Goal: Answer question/provide support

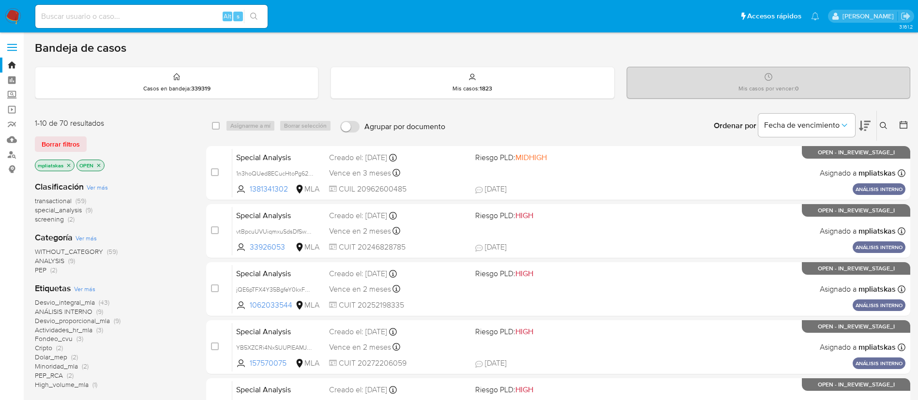
click at [212, 14] on input at bounding box center [151, 16] width 232 height 13
paste input "jmY2DBunGflPaw0pn3vhnkIj"
type input "jmY2DBunGflPaw0pn3vhnkIj"
click at [250, 17] on button "search-icon" at bounding box center [254, 17] width 20 height 14
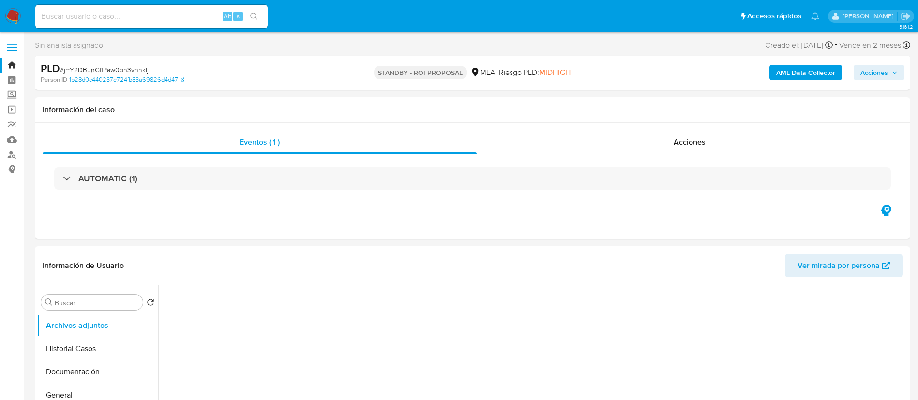
select select "10"
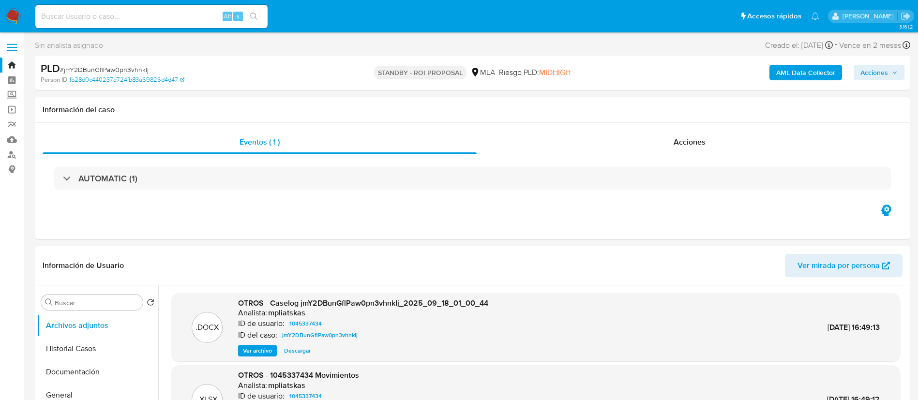
click at [210, 14] on input at bounding box center [151, 16] width 232 height 13
paste input "LcID6c9hbSf5lhvmZCVJxadX"
type input "LcID6c9hbSf5lhvmZCVJxadX"
click at [261, 23] on div "LcID6c9hbSf5lhvmZCVJxadX Alt s" at bounding box center [151, 16] width 232 height 27
click at [252, 15] on icon "search-icon" at bounding box center [254, 17] width 8 height 8
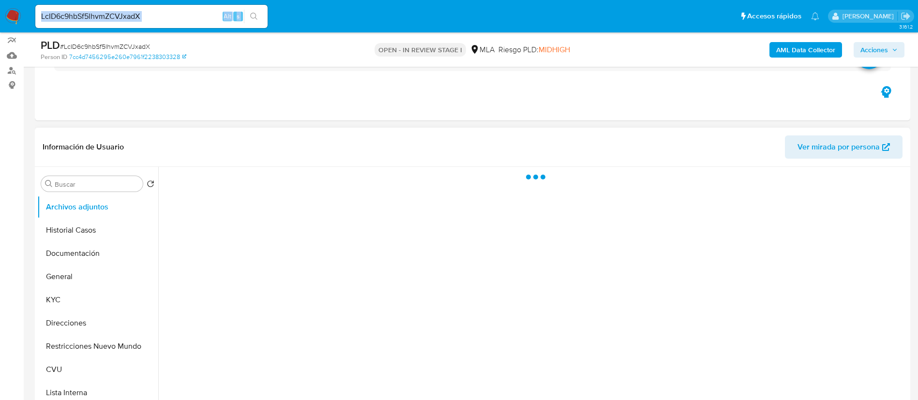
scroll to position [218, 0]
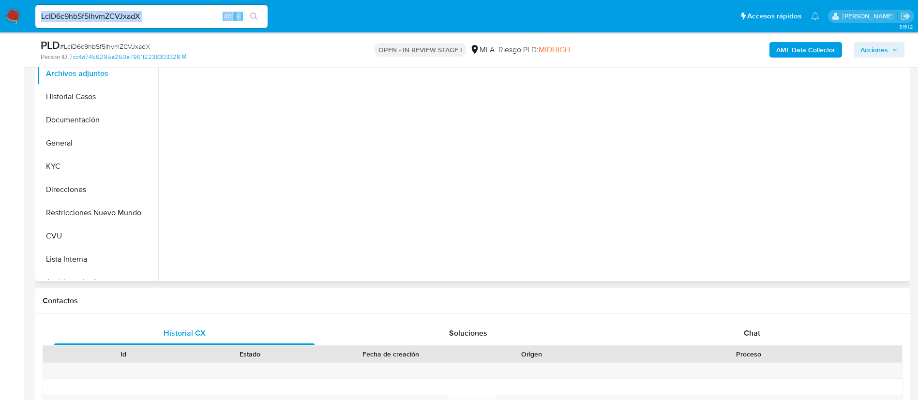
select select "10"
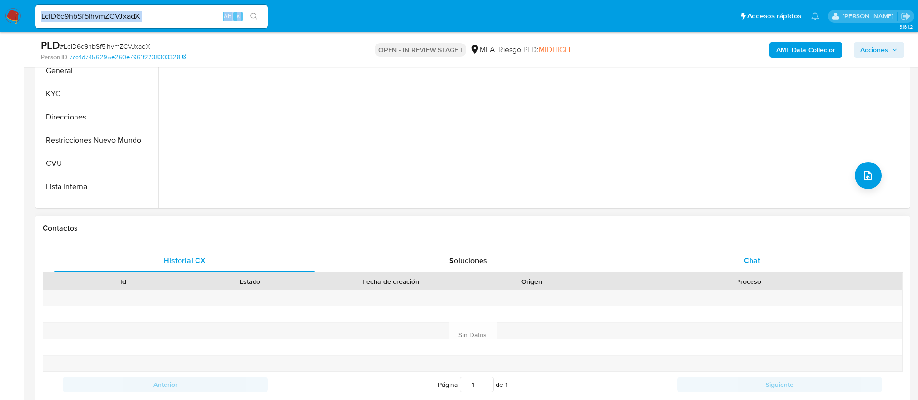
click at [714, 253] on div "Chat" at bounding box center [752, 260] width 260 height 23
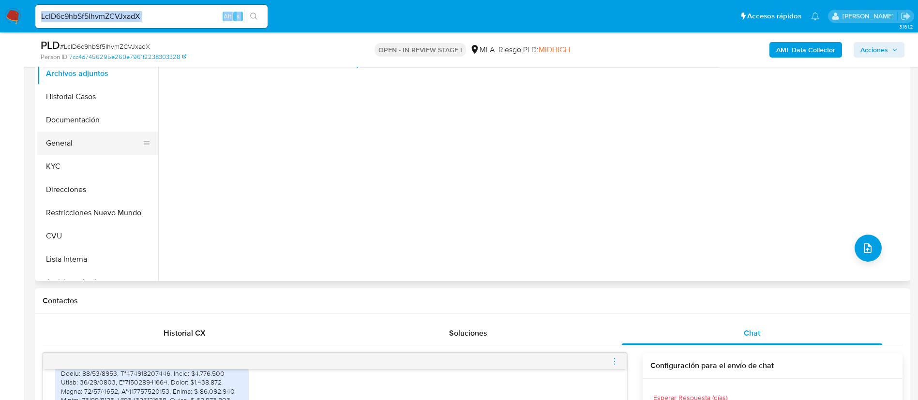
click at [85, 151] on button "General" at bounding box center [93, 143] width 113 height 23
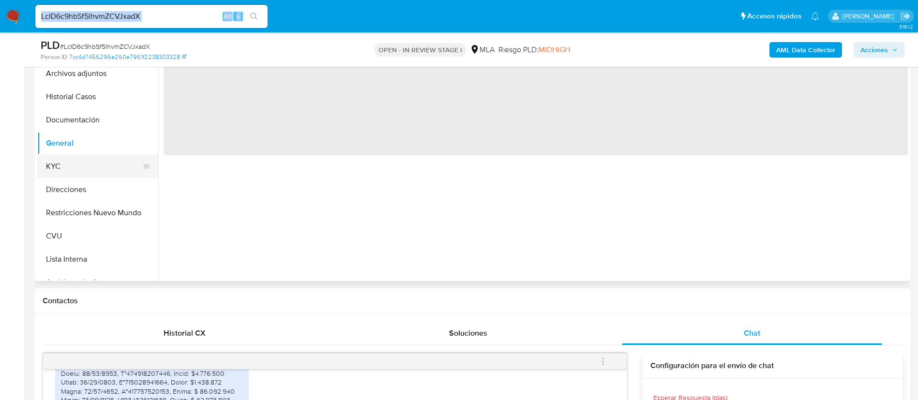
click at [89, 167] on button "KYC" at bounding box center [93, 166] width 113 height 23
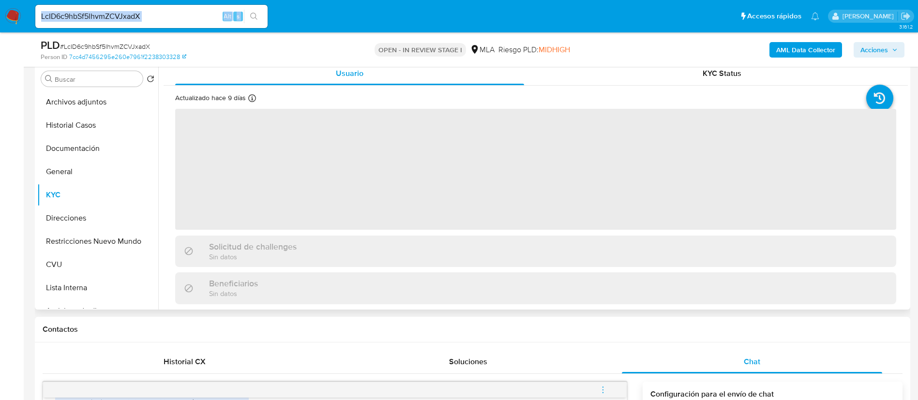
scroll to position [145, 0]
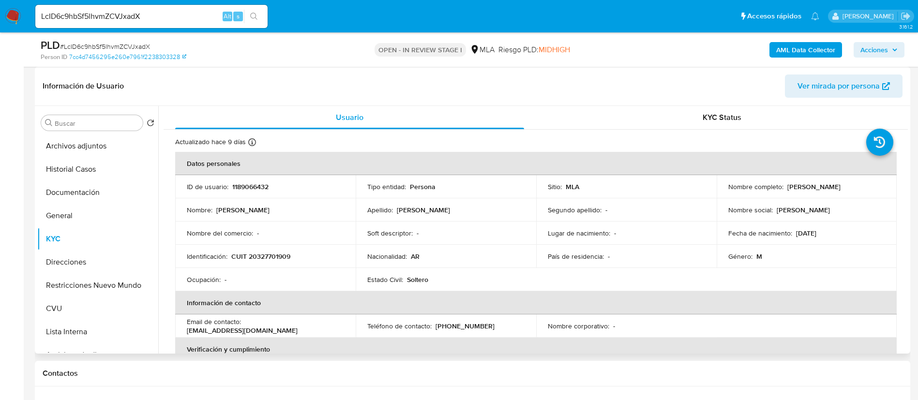
click at [250, 193] on td "ID de usuario : 1189066432" at bounding box center [265, 186] width 180 height 23
click at [248, 191] on p "1189066432" at bounding box center [250, 186] width 36 height 9
copy p "1189066432"
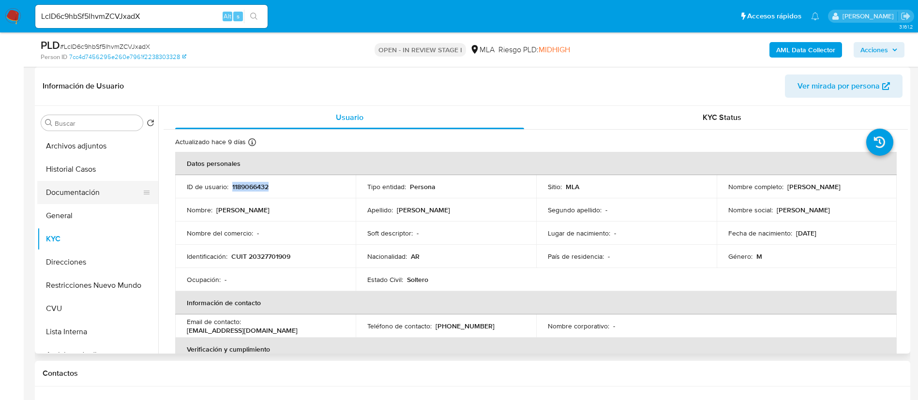
click at [70, 192] on button "Documentación" at bounding box center [93, 192] width 113 height 23
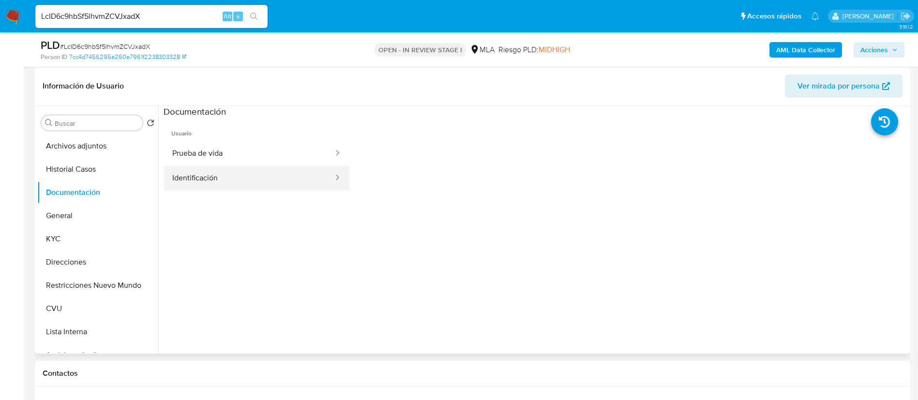
click at [225, 177] on button "Identificación" at bounding box center [249, 178] width 171 height 25
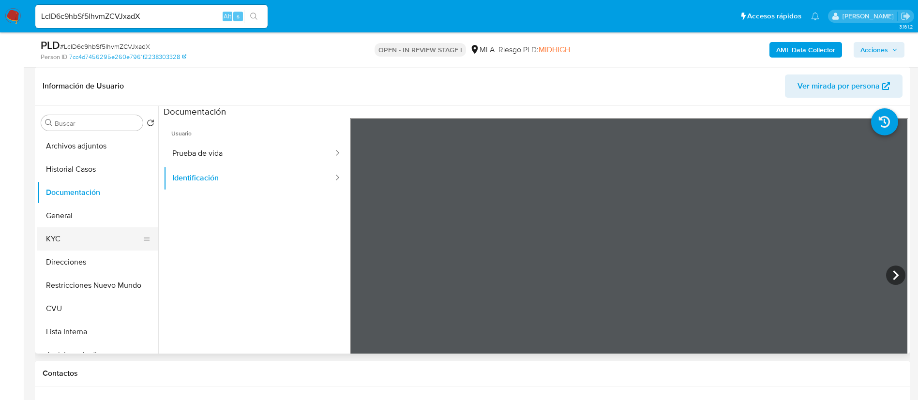
click at [61, 247] on button "KYC" at bounding box center [93, 238] width 113 height 23
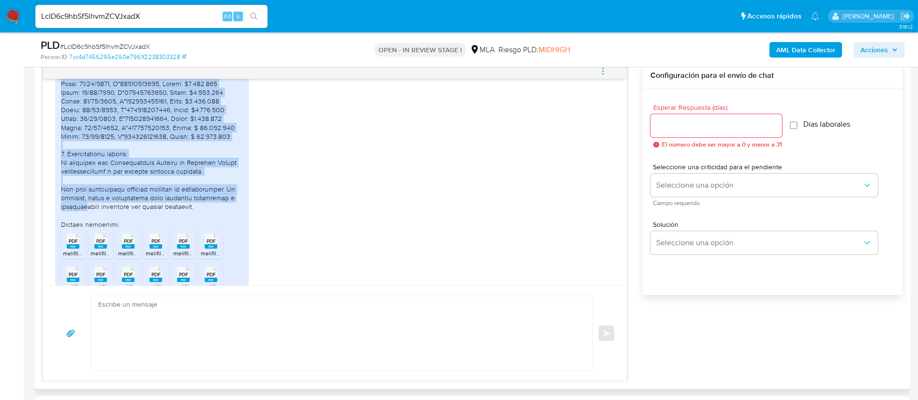
scroll to position [780, 0]
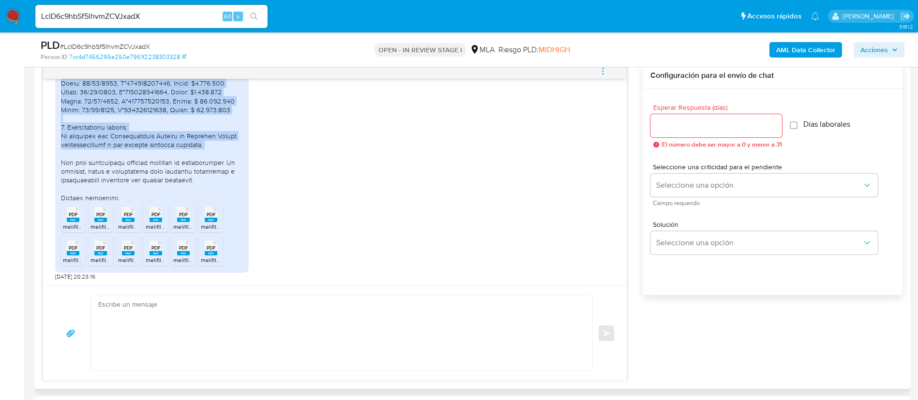
drag, startPoint x: 61, startPoint y: 180, endPoint x: 212, endPoint y: 150, distance: 153.9
click at [212, 150] on div at bounding box center [152, 30] width 182 height 343
copy div "1. Actividad realizada en mi cuenta de Mercado Pago durante el último año: El u…"
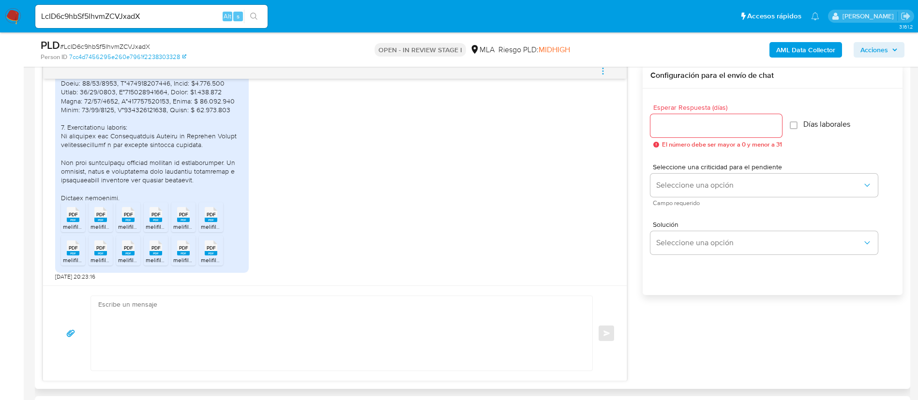
click at [72, 223] on icon "PDF" at bounding box center [73, 214] width 13 height 17
click at [109, 216] on div "PDF PDF" at bounding box center [100, 213] width 20 height 19
click at [125, 217] on span "PDF" at bounding box center [128, 214] width 9 height 6
click at [154, 216] on span "PDF" at bounding box center [155, 214] width 9 height 6
click at [183, 221] on rect at bounding box center [183, 220] width 13 height 4
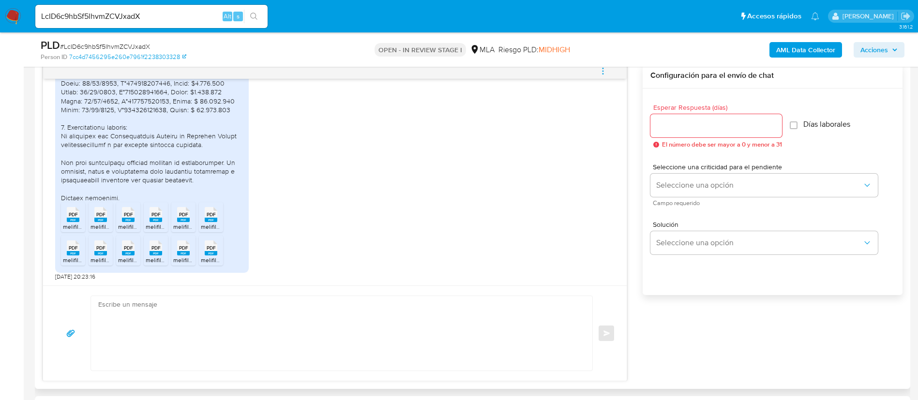
drag, startPoint x: 206, startPoint y: 218, endPoint x: 167, endPoint y: 231, distance: 40.7
click at [206, 218] on rect at bounding box center [211, 220] width 13 height 4
click at [80, 253] on div "PDF PDF" at bounding box center [73, 247] width 20 height 19
click at [104, 253] on rect at bounding box center [100, 253] width 13 height 4
click at [132, 254] on rect at bounding box center [128, 253] width 13 height 4
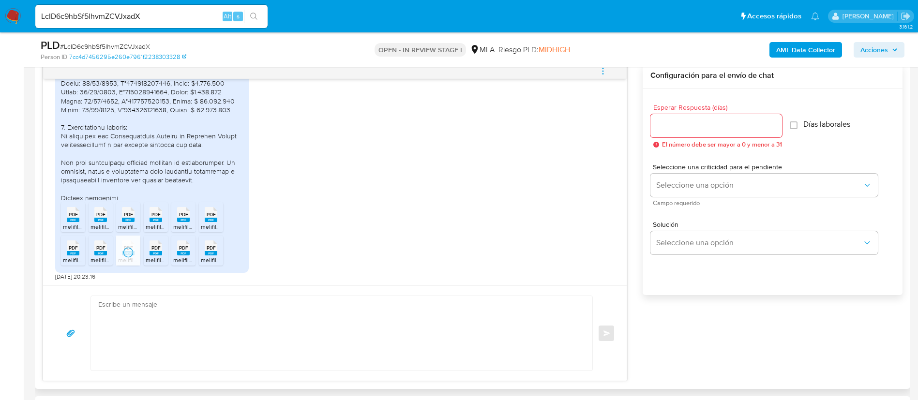
click at [159, 252] on rect at bounding box center [155, 253] width 13 height 4
click at [180, 254] on rect at bounding box center [183, 253] width 13 height 4
click at [205, 256] on span "melifile2964616637354683466.pdf" at bounding box center [246, 260] width 91 height 8
click at [827, 56] on b "AML Data Collector" at bounding box center [805, 49] width 59 height 15
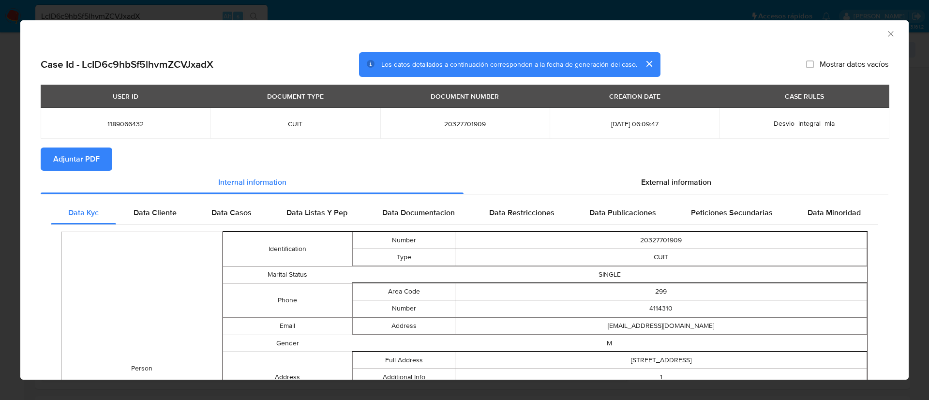
click at [85, 164] on span "Adjuntar PDF" at bounding box center [76, 159] width 46 height 21
click at [886, 32] on icon "Cerrar ventana" at bounding box center [891, 34] width 10 height 10
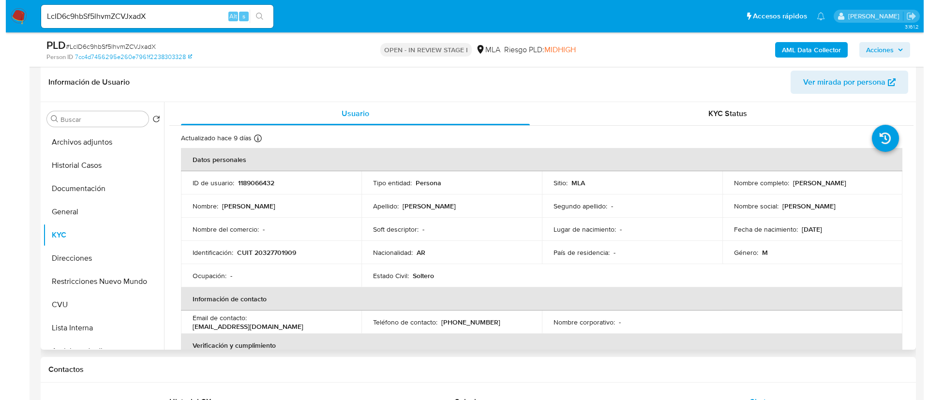
scroll to position [145, 0]
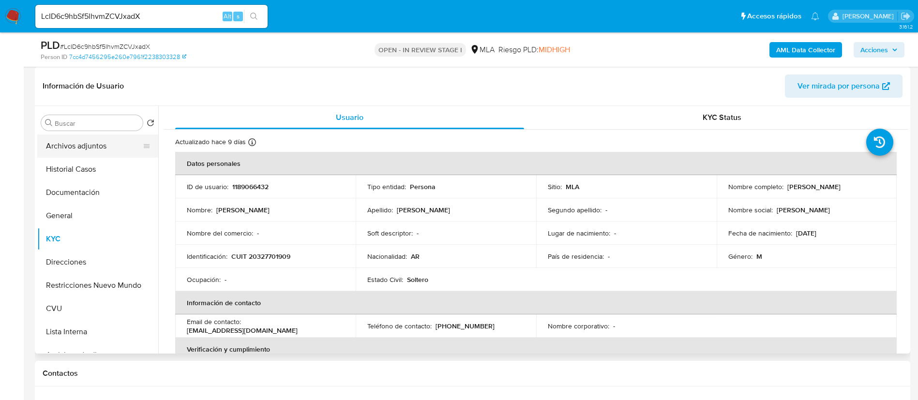
click at [95, 141] on button "Archivos adjuntos" at bounding box center [93, 145] width 113 height 23
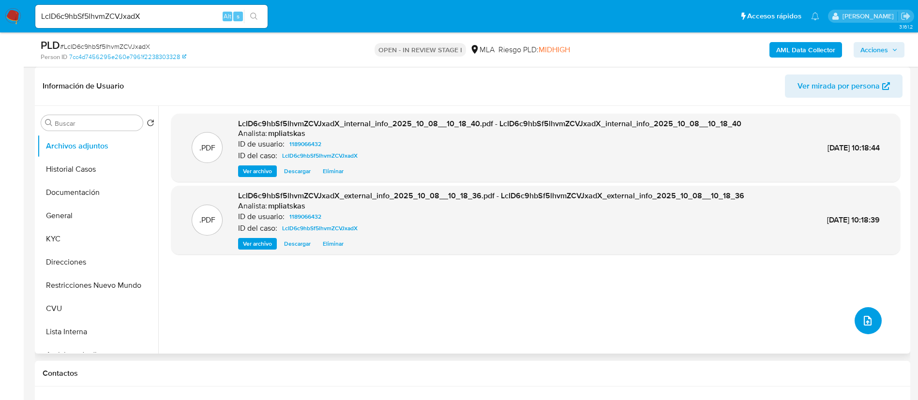
click at [862, 323] on icon "upload-file" at bounding box center [868, 321] width 12 height 12
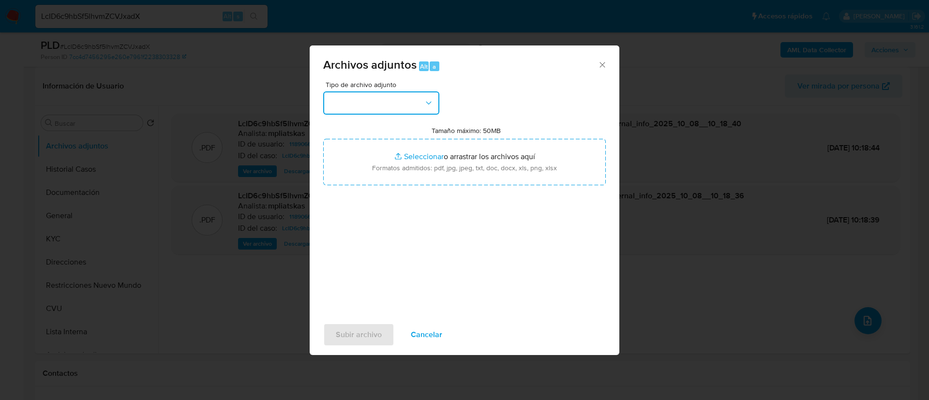
click at [362, 97] on button "button" at bounding box center [381, 102] width 116 height 23
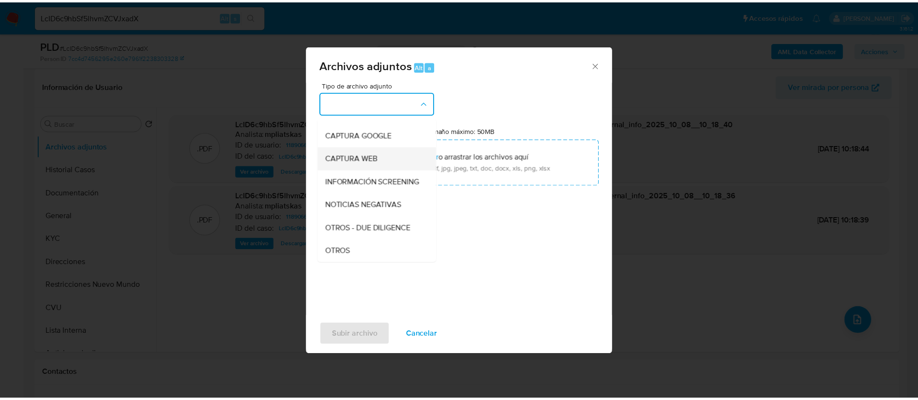
scroll to position [73, 0]
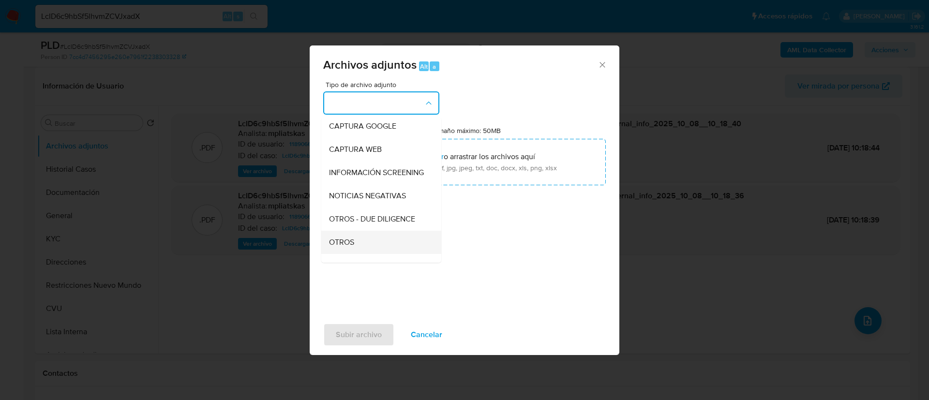
click at [361, 254] on div "OTROS" at bounding box center [378, 242] width 99 height 23
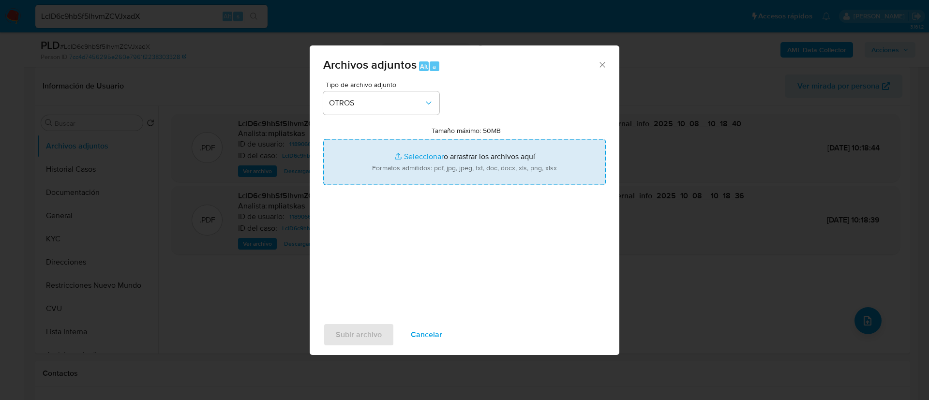
click at [412, 163] on input "Tamaño máximo: 50MB Seleccionar archivos" at bounding box center [464, 162] width 283 height 46
type input "C:\fakepath\1189066432 Movimientos.xlsx"
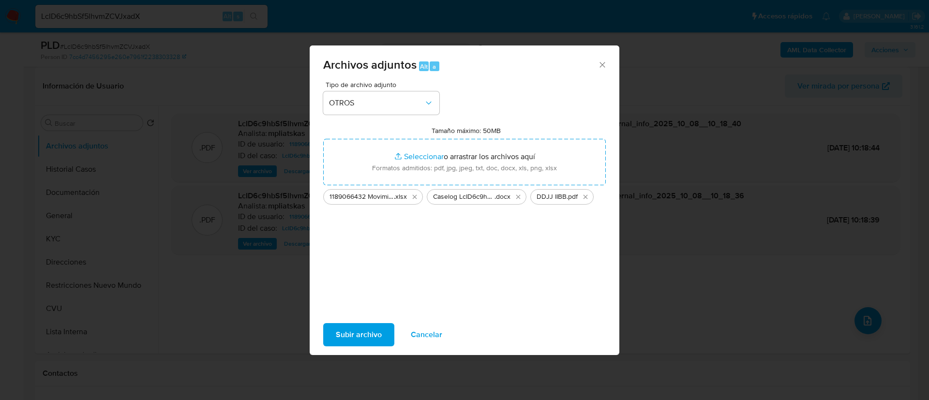
click at [367, 334] on span "Subir archivo" at bounding box center [359, 334] width 46 height 21
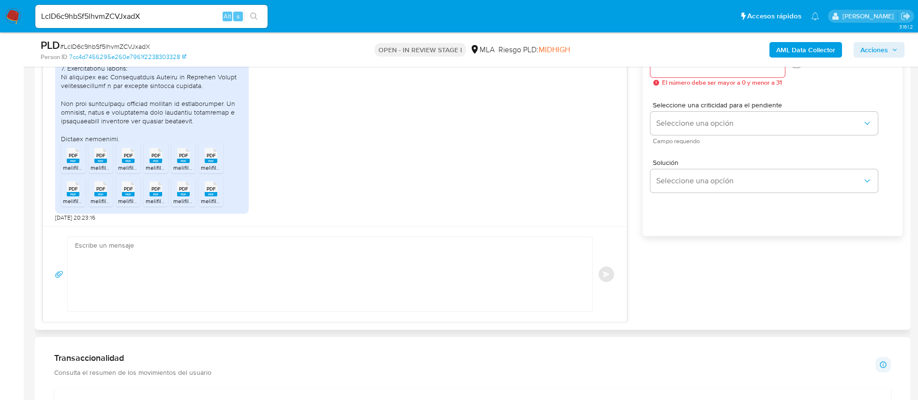
scroll to position [581, 0]
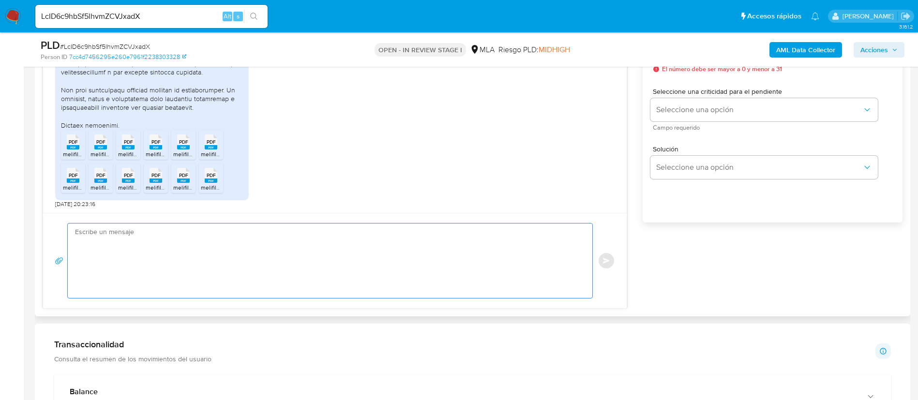
click at [379, 246] on textarea at bounding box center [327, 260] width 505 height 74
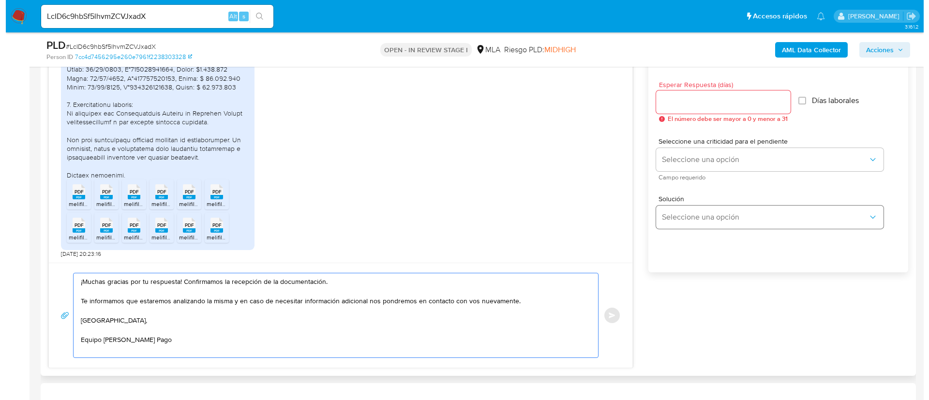
scroll to position [508, 0]
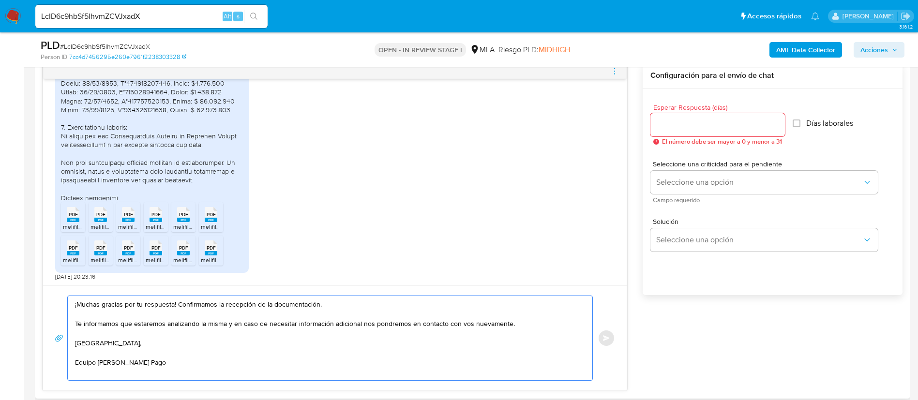
type textarea "¡Muchas gracias por tu respuesta! Confirmamos la recepción de la documentación.…"
click at [680, 120] on input "Esperar Respuesta (días)" at bounding box center [717, 125] width 134 height 13
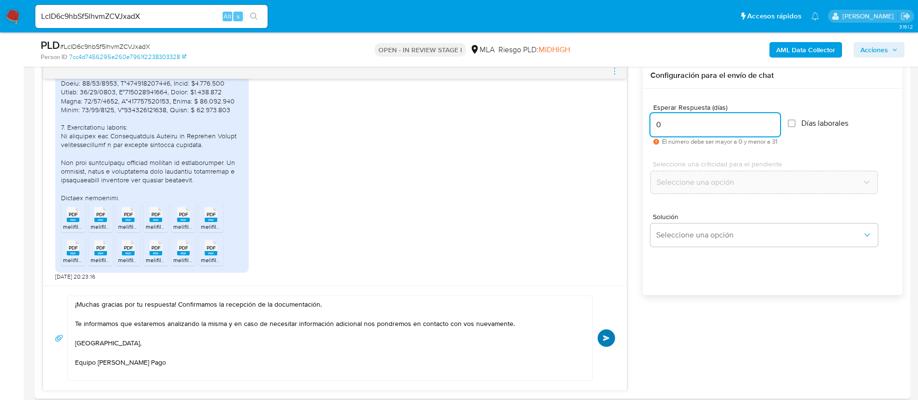
type input "0"
click at [604, 340] on span "Enviar" at bounding box center [606, 338] width 7 height 6
click at [612, 73] on icon "menu-action" at bounding box center [614, 71] width 9 height 9
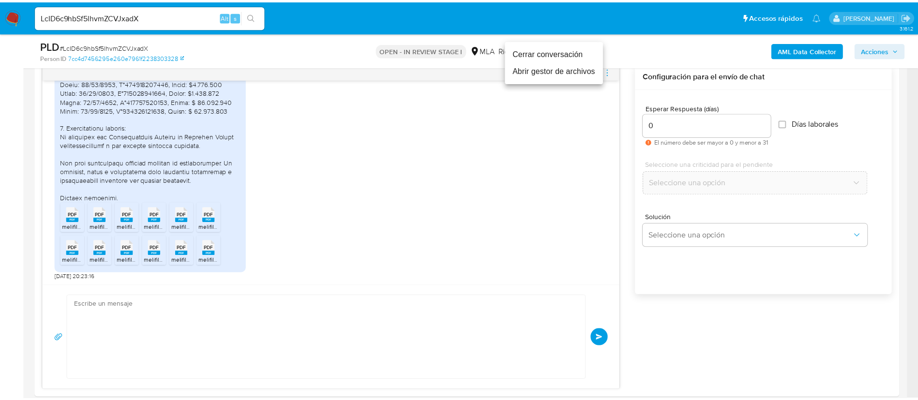
scroll to position [897, 0]
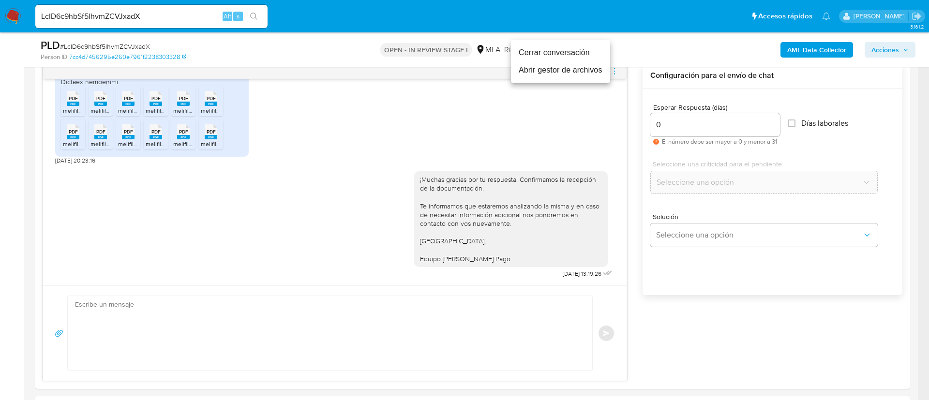
click at [564, 58] on li "Cerrar conversación" at bounding box center [560, 52] width 99 height 17
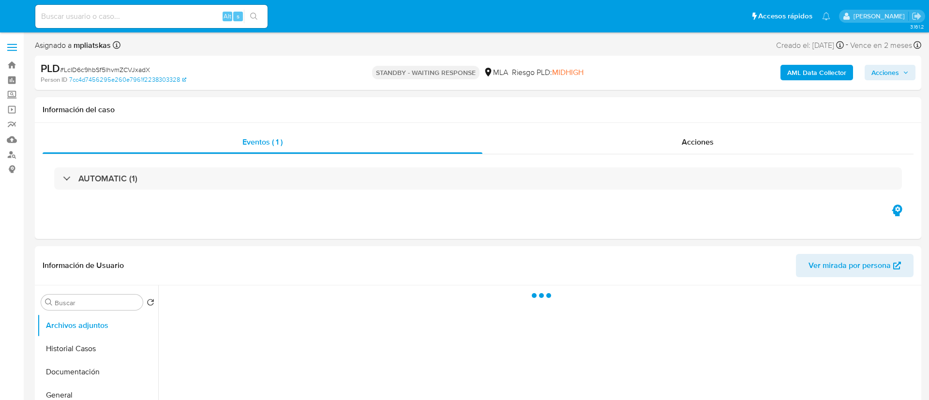
select select "10"
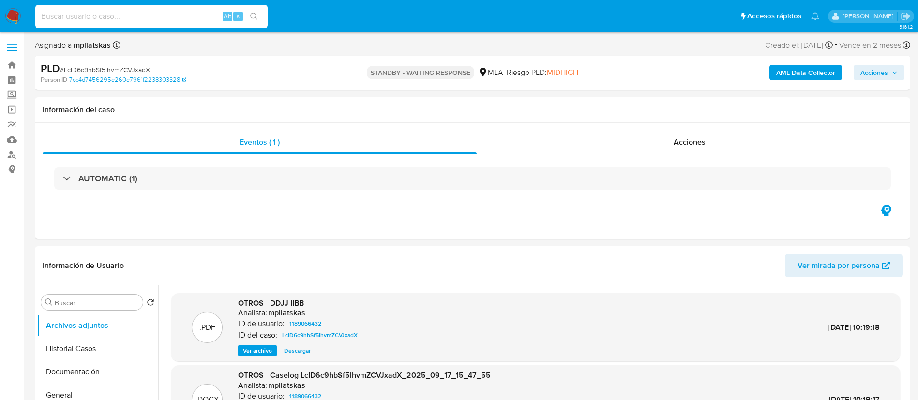
click at [190, 14] on input at bounding box center [151, 16] width 232 height 13
paste input "I3t6HLasDzKJWVOdi7ZBYkmA"
click at [243, 13] on input "I3t6HLasDzKJWVOdi7ZBYkmA" at bounding box center [151, 16] width 232 height 13
type input "I3t6HLasDzKJWVOdi7ZBYkmA"
click at [251, 16] on icon "search-icon" at bounding box center [254, 17] width 8 height 8
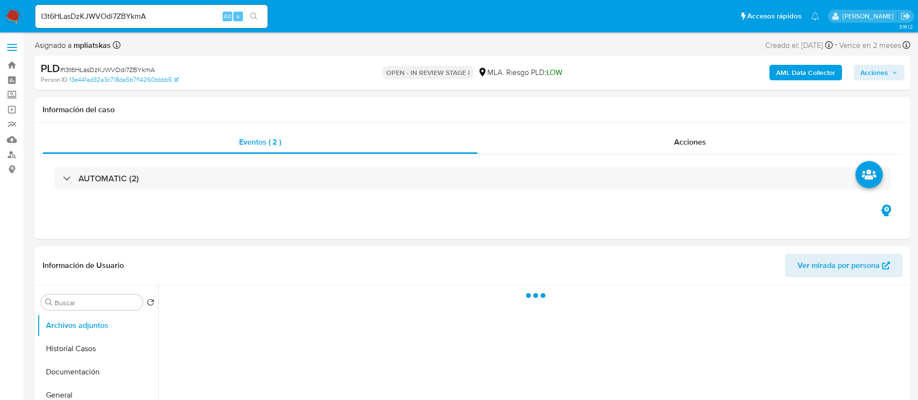
select select "10"
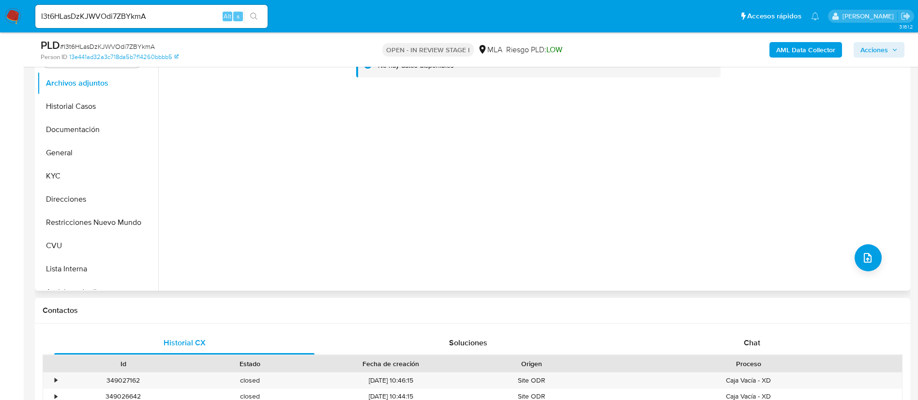
scroll to position [218, 0]
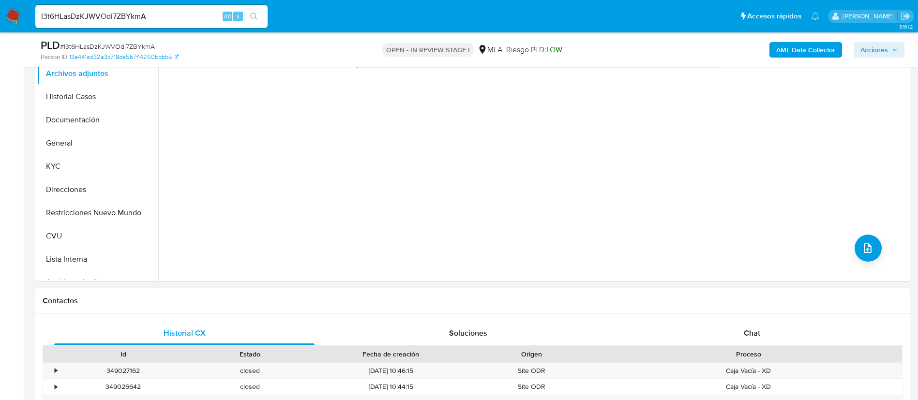
click at [737, 319] on div "Historial CX Soluciones Chat Id Estado Fecha de creación Origen Proceso • 34902…" at bounding box center [472, 399] width 875 height 171
click at [737, 322] on div "Chat" at bounding box center [752, 333] width 260 height 23
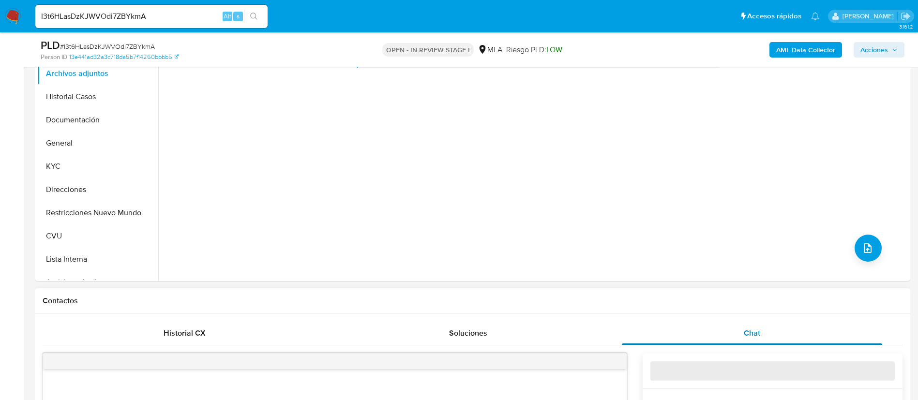
click at [734, 330] on div "Chat" at bounding box center [752, 333] width 260 height 23
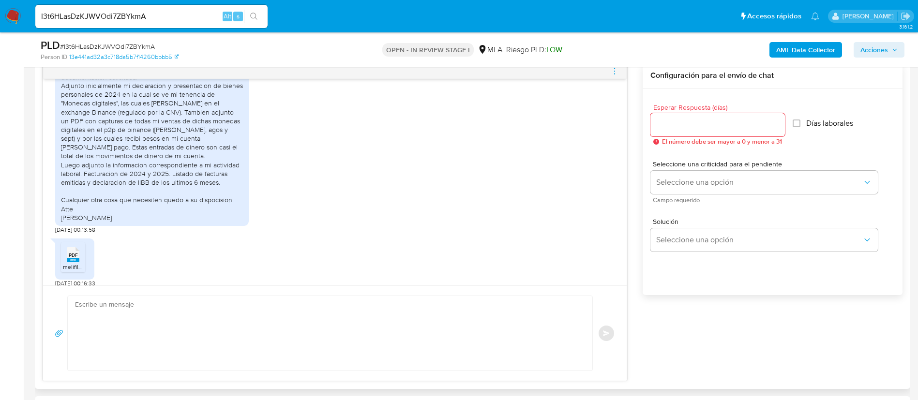
scroll to position [550, 0]
